Goal: Information Seeking & Learning: Learn about a topic

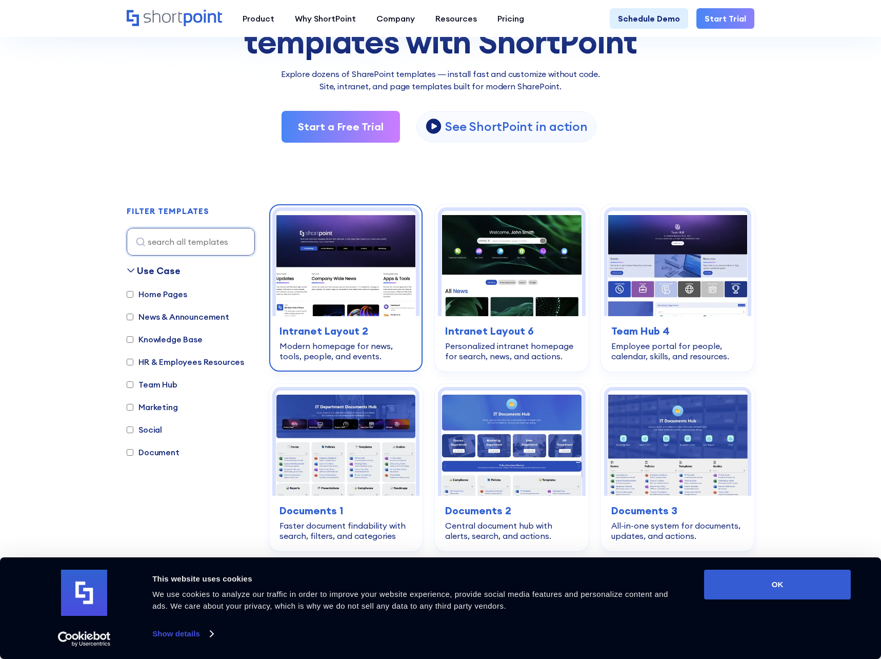
scroll to position [154, 0]
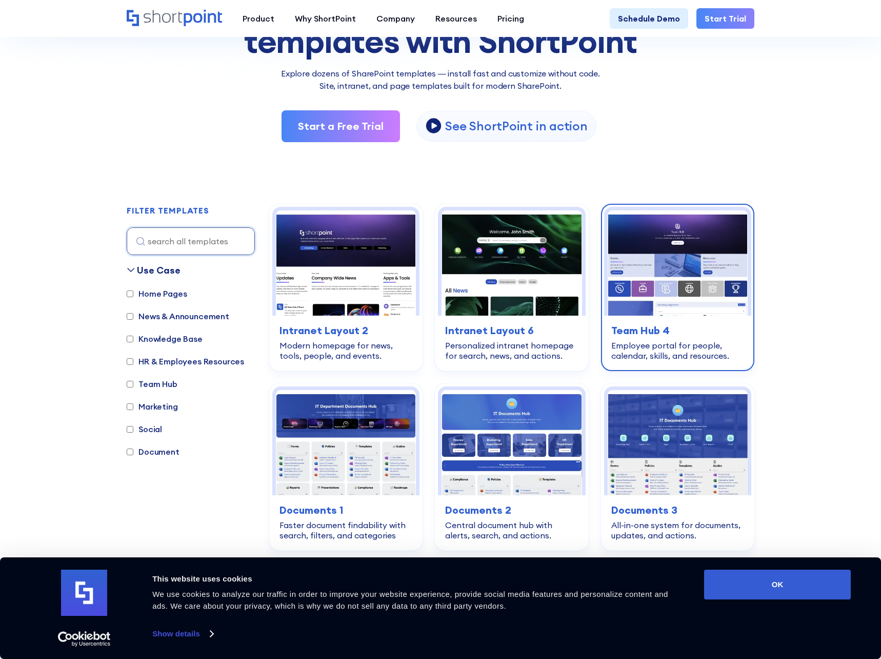
click at [628, 336] on h3 "Team Hub 4" at bounding box center [678, 330] width 133 height 15
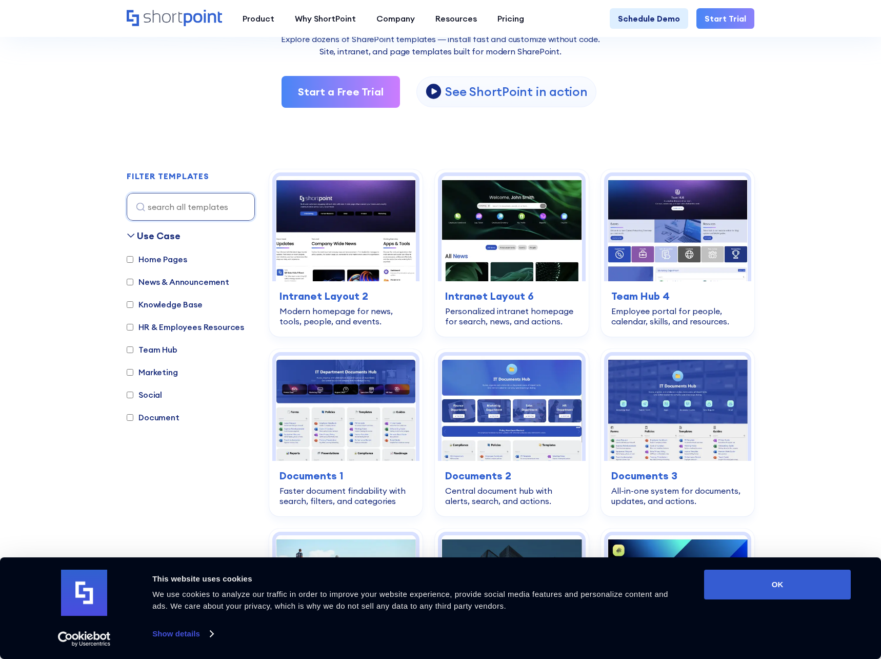
scroll to position [205, 0]
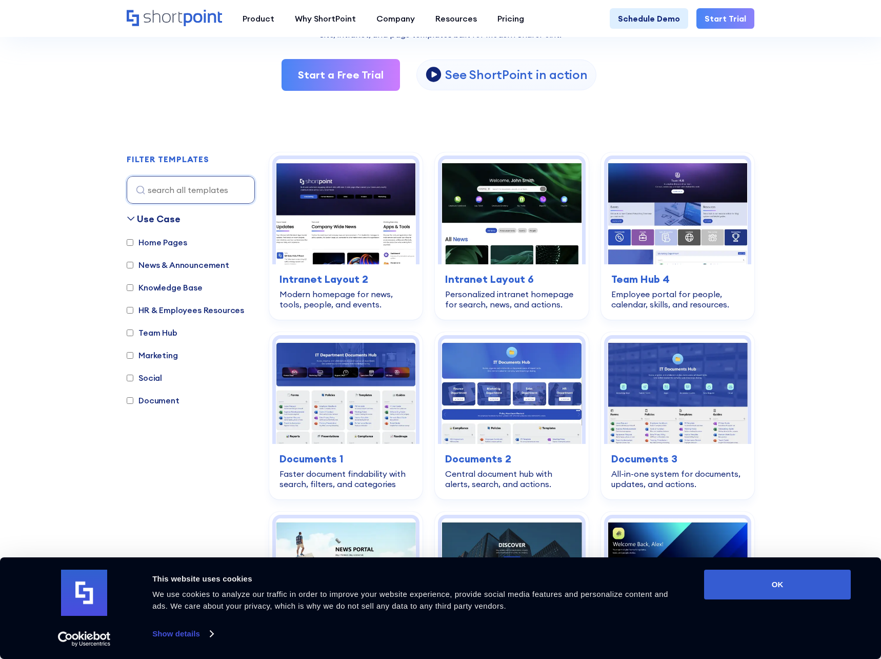
click at [159, 290] on label "Knowledge Base" at bounding box center [165, 287] width 76 height 12
click at [133, 290] on input "Knowledge Base" at bounding box center [130, 287] width 7 height 7
checkbox input "true"
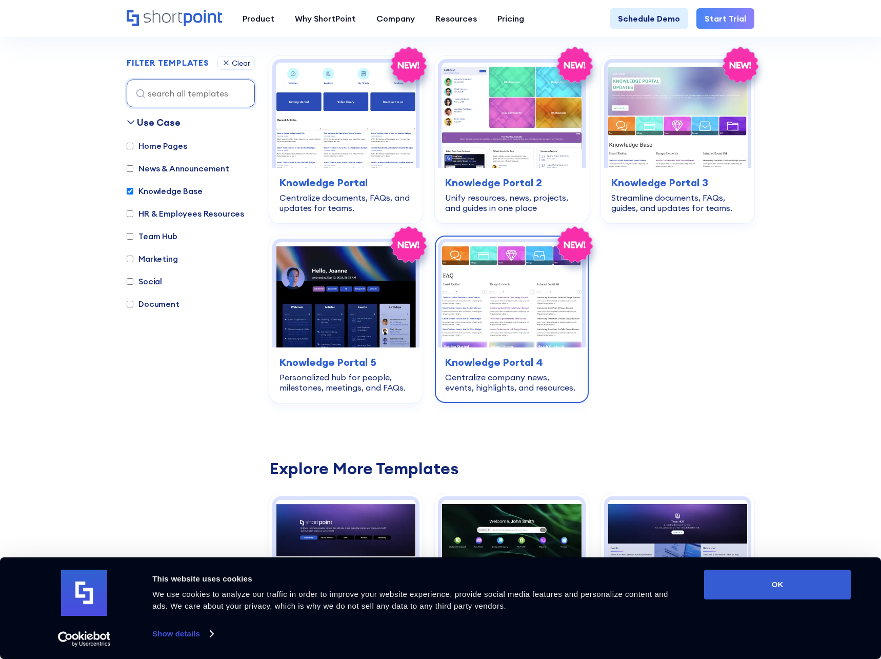
scroll to position [101, 0]
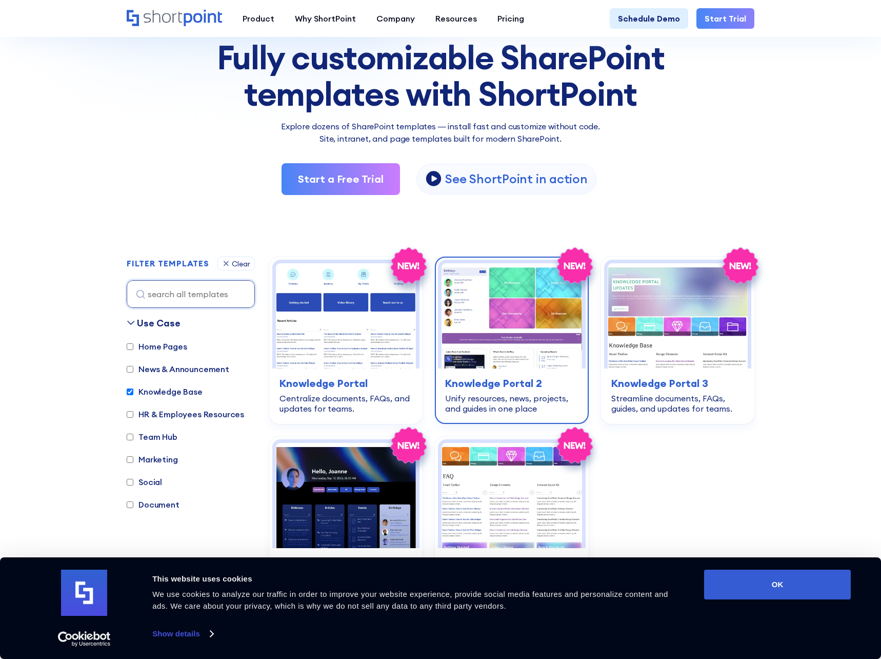
click at [552, 323] on img at bounding box center [512, 315] width 140 height 105
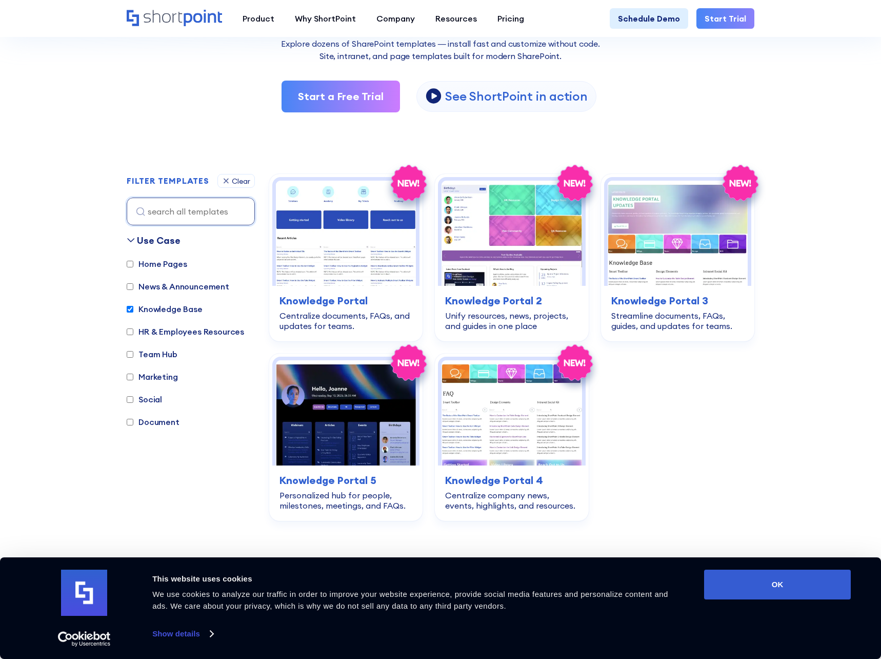
scroll to position [204, 0]
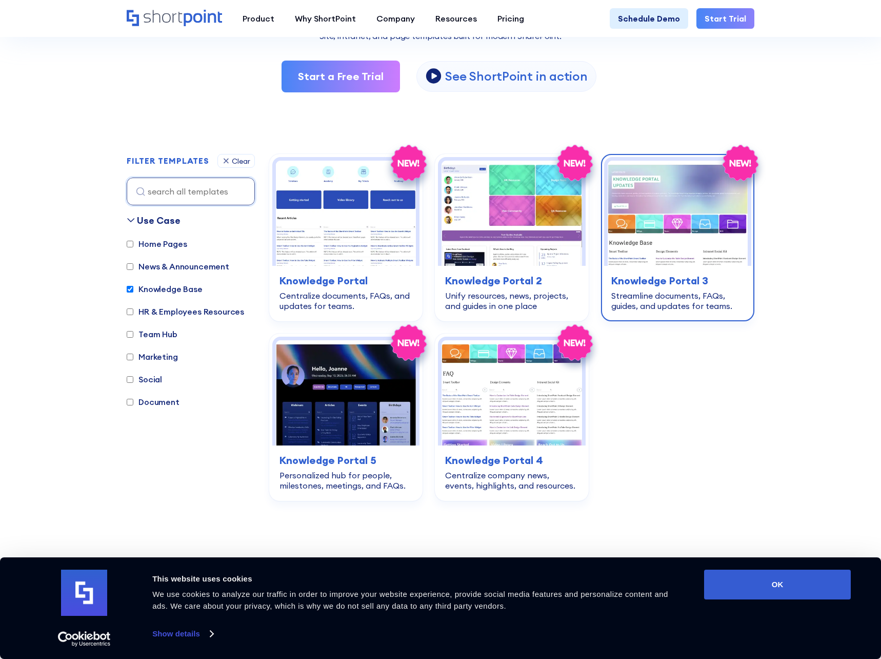
click at [640, 297] on div "Streamline documents, FAQs, guides, and updates for teams." at bounding box center [678, 300] width 133 height 21
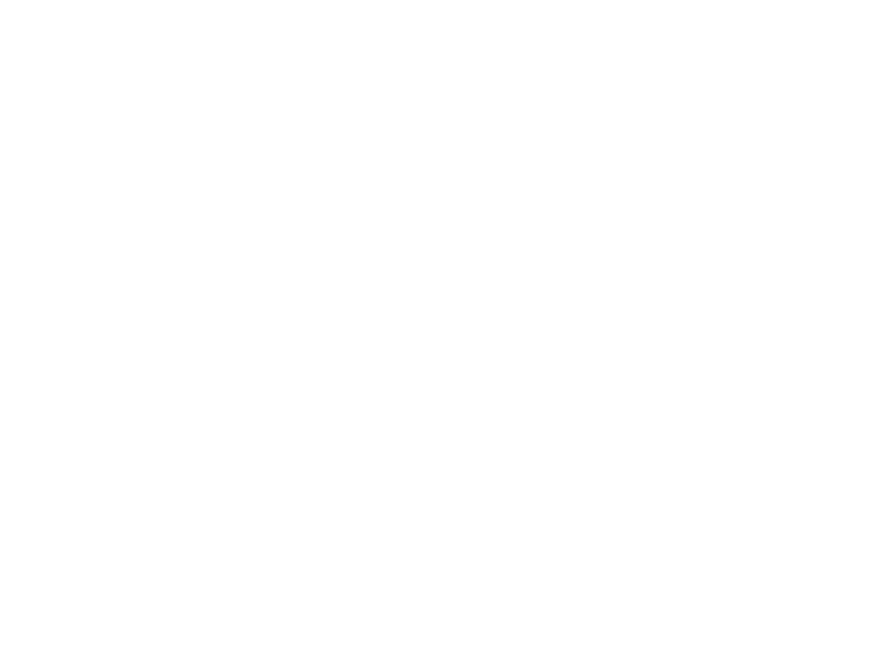
checkbox input "true"
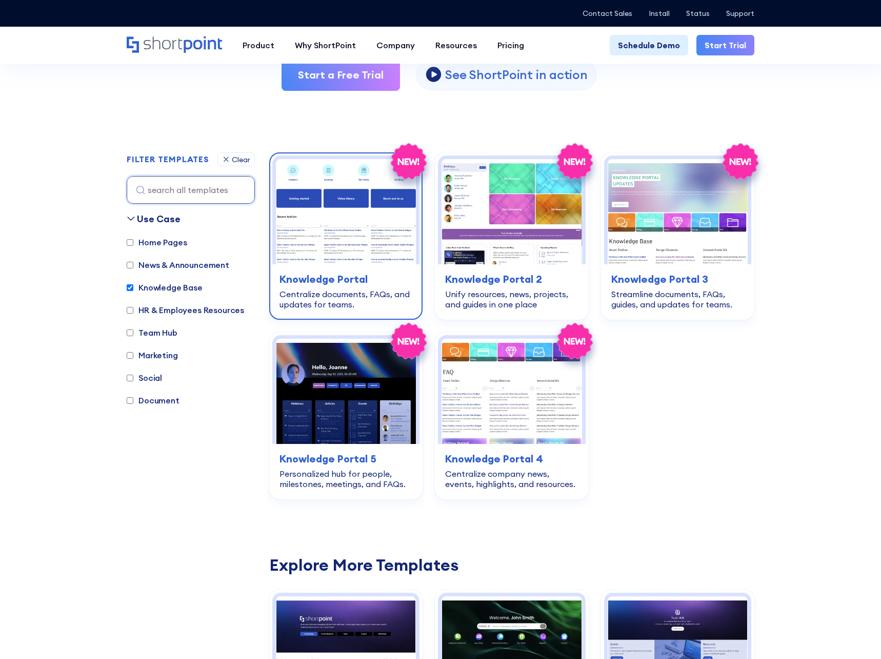
scroll to position [204, 0]
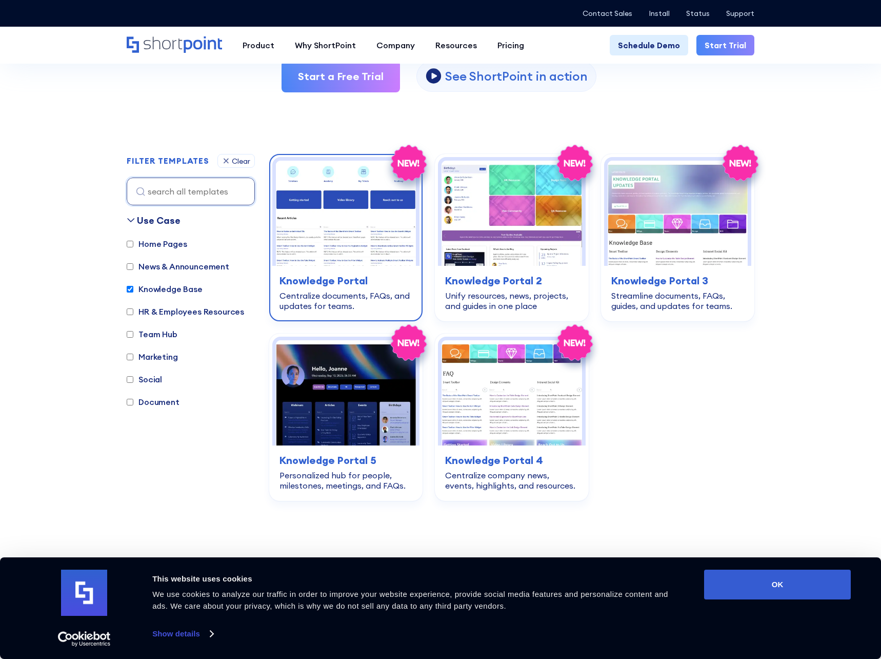
click at [386, 258] on img at bounding box center [346, 213] width 140 height 105
